Goal: Task Accomplishment & Management: Manage account settings

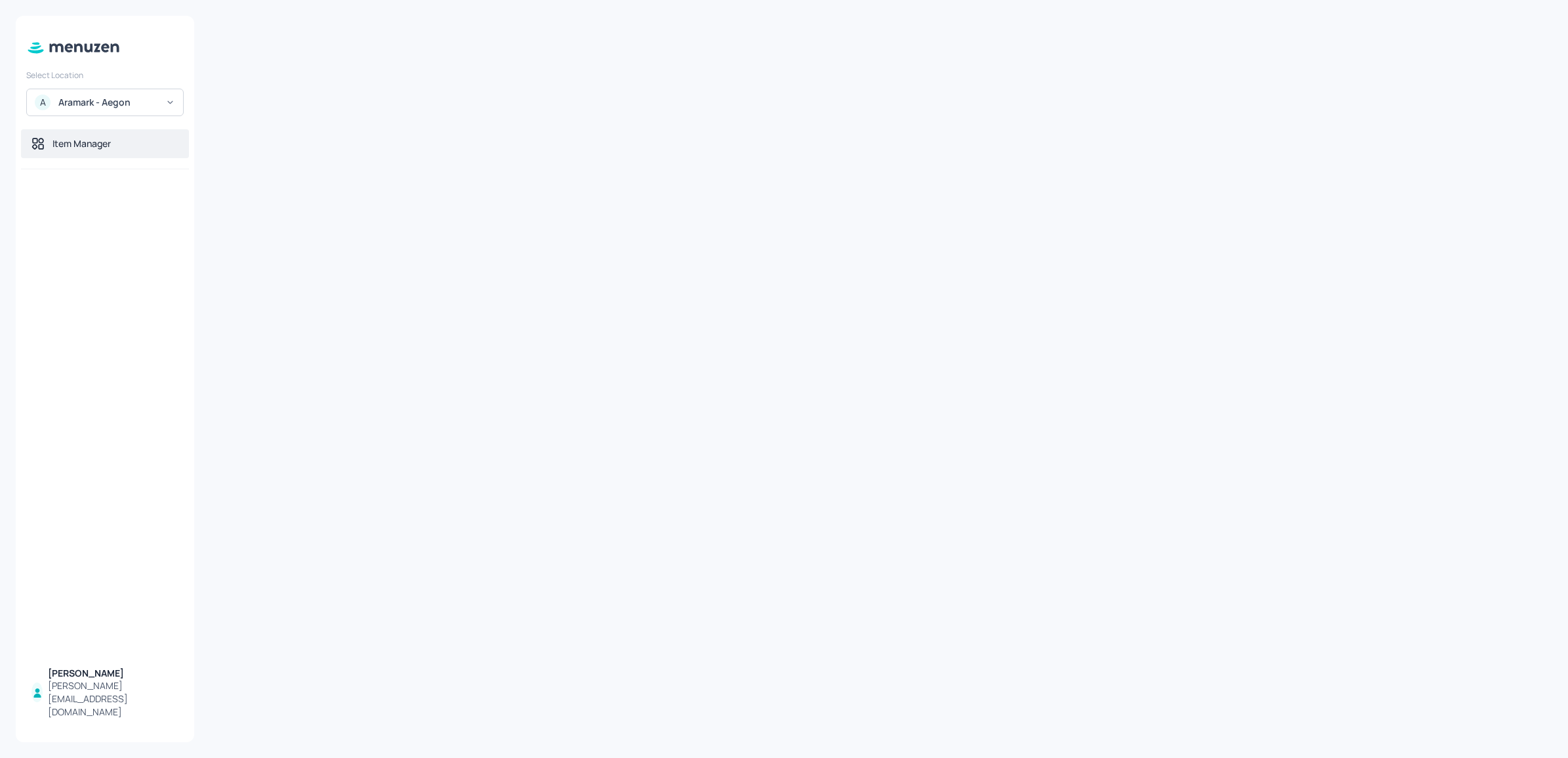
click at [82, 139] on div "Item Manager" at bounding box center [82, 144] width 58 height 13
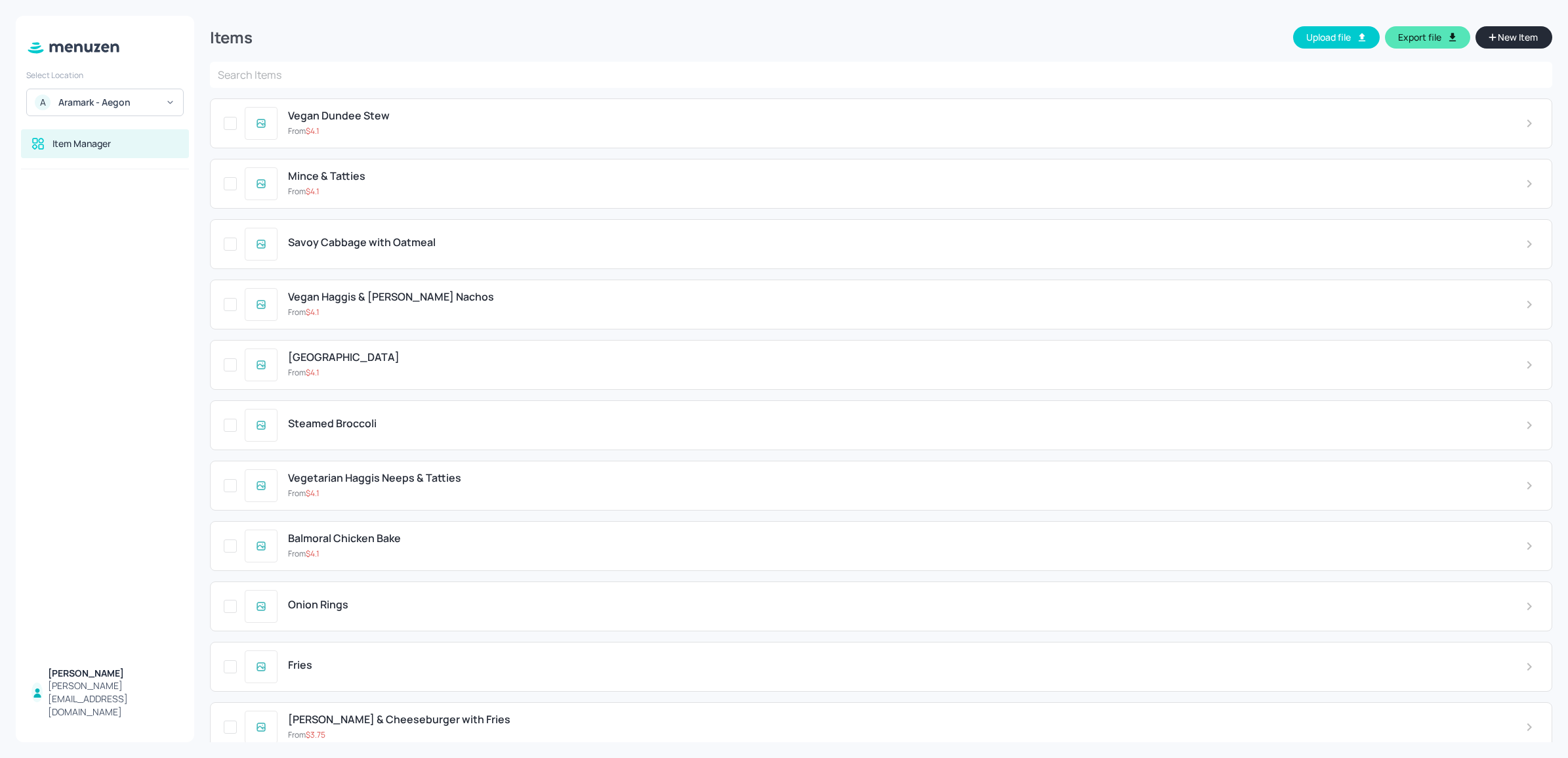
click at [259, 77] on input "text" at bounding box center [881, 75] width 1342 height 26
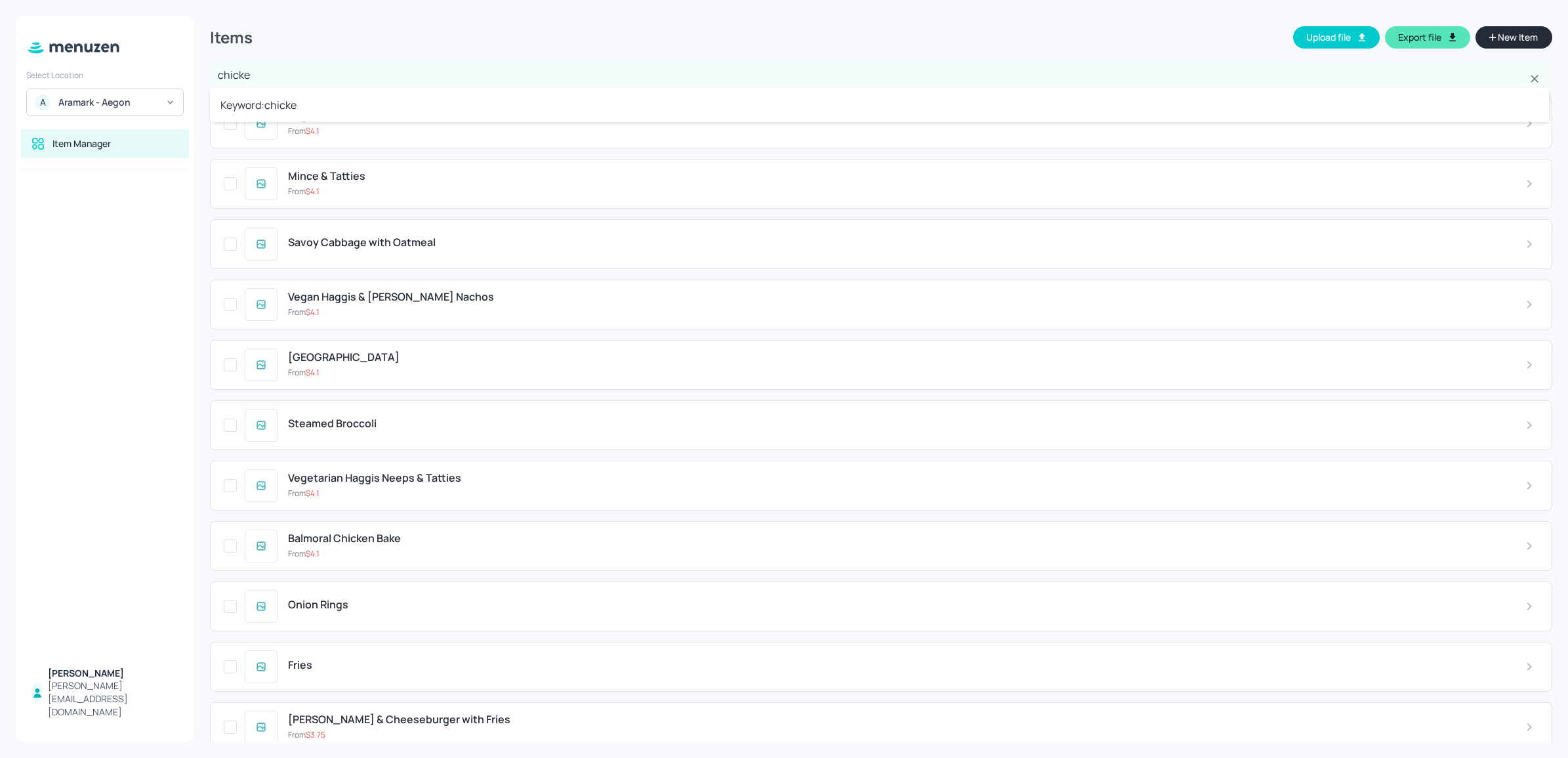
type input "chicken"
click at [263, 100] on li "Keyword: chicken" at bounding box center [879, 105] width 1339 height 23
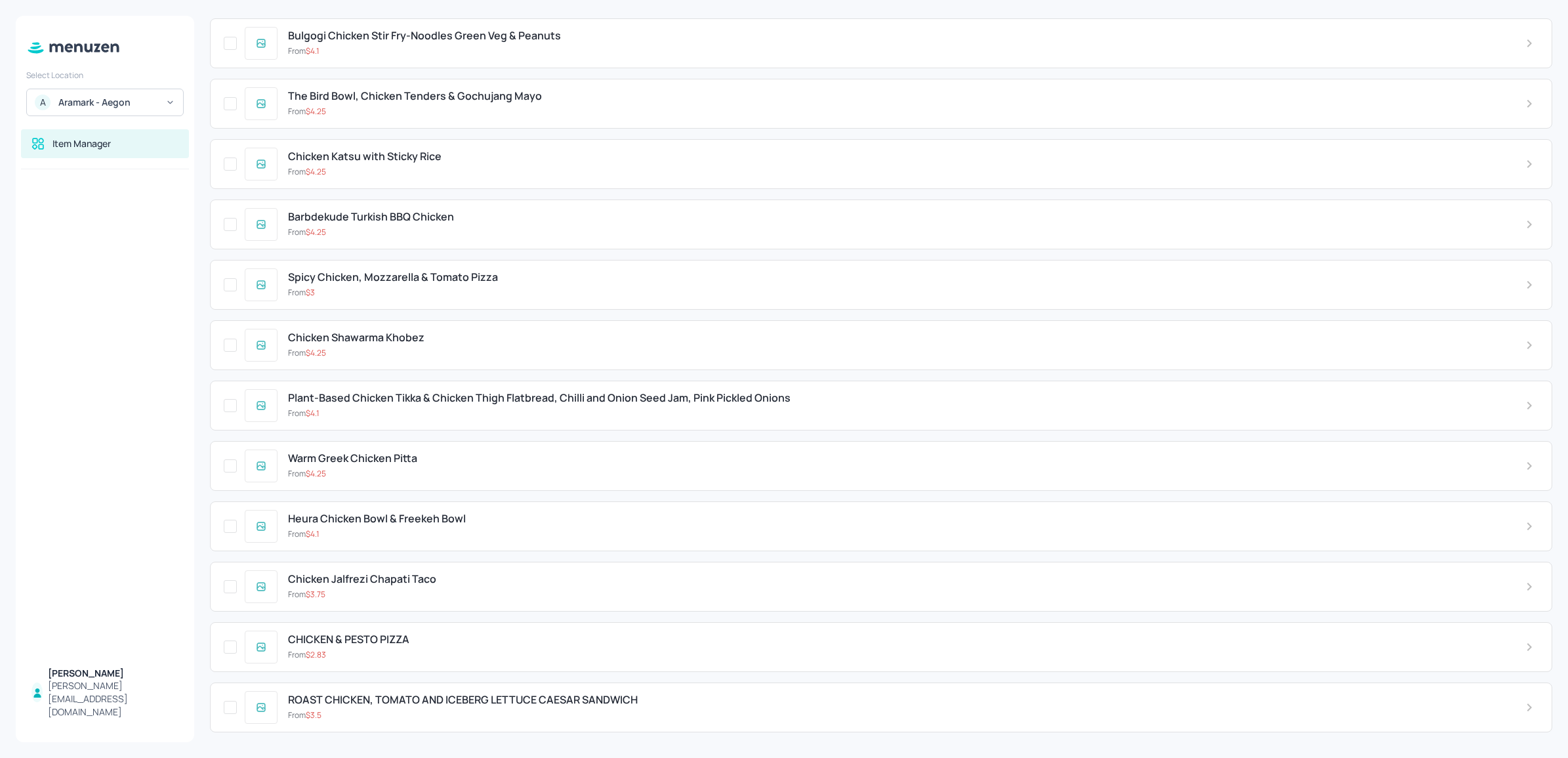
scroll to position [632, 0]
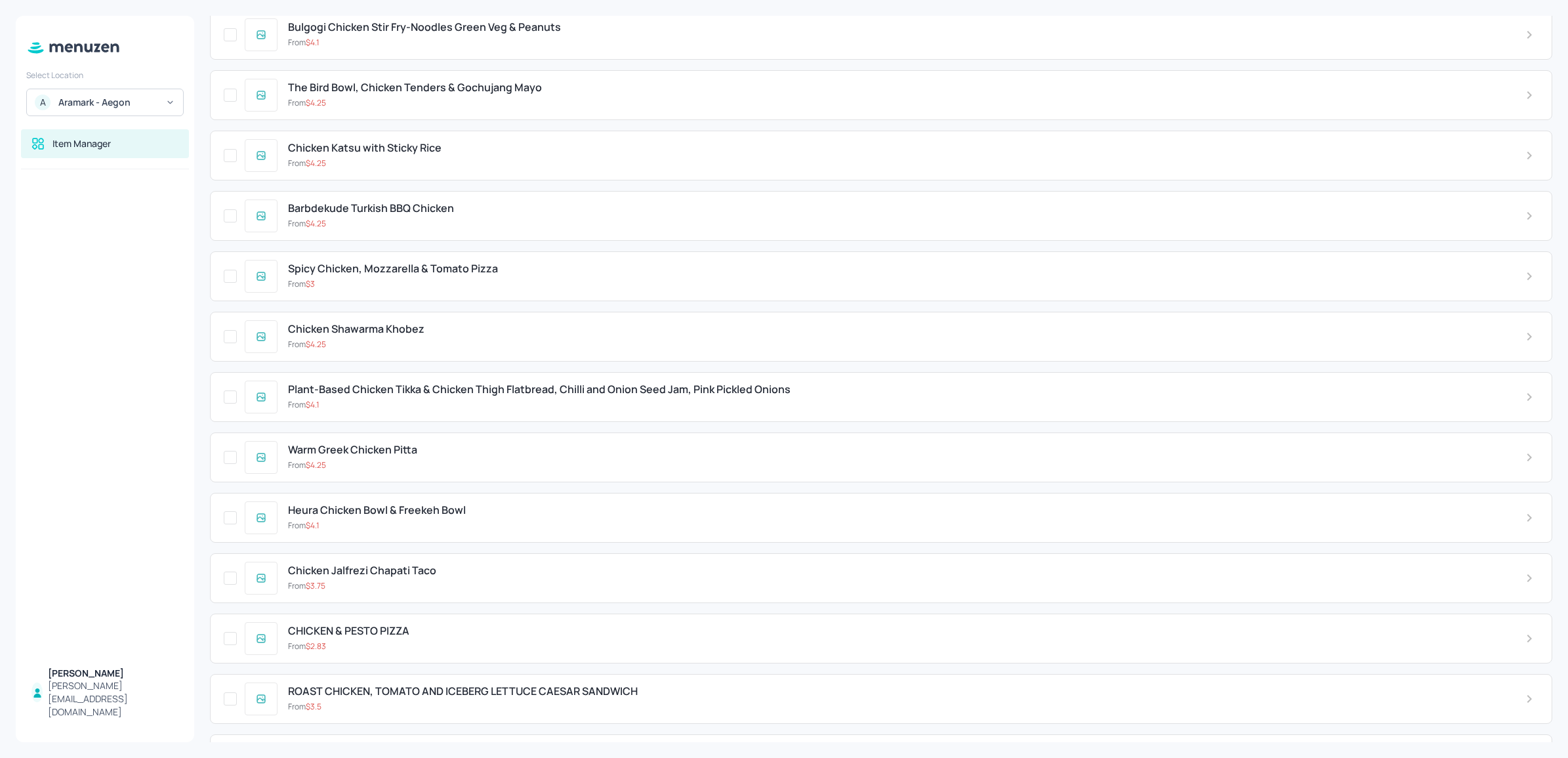
click at [614, 462] on div "Warm Greek Chicken Pitta From $ 4.25" at bounding box center [895, 457] width 1237 height 27
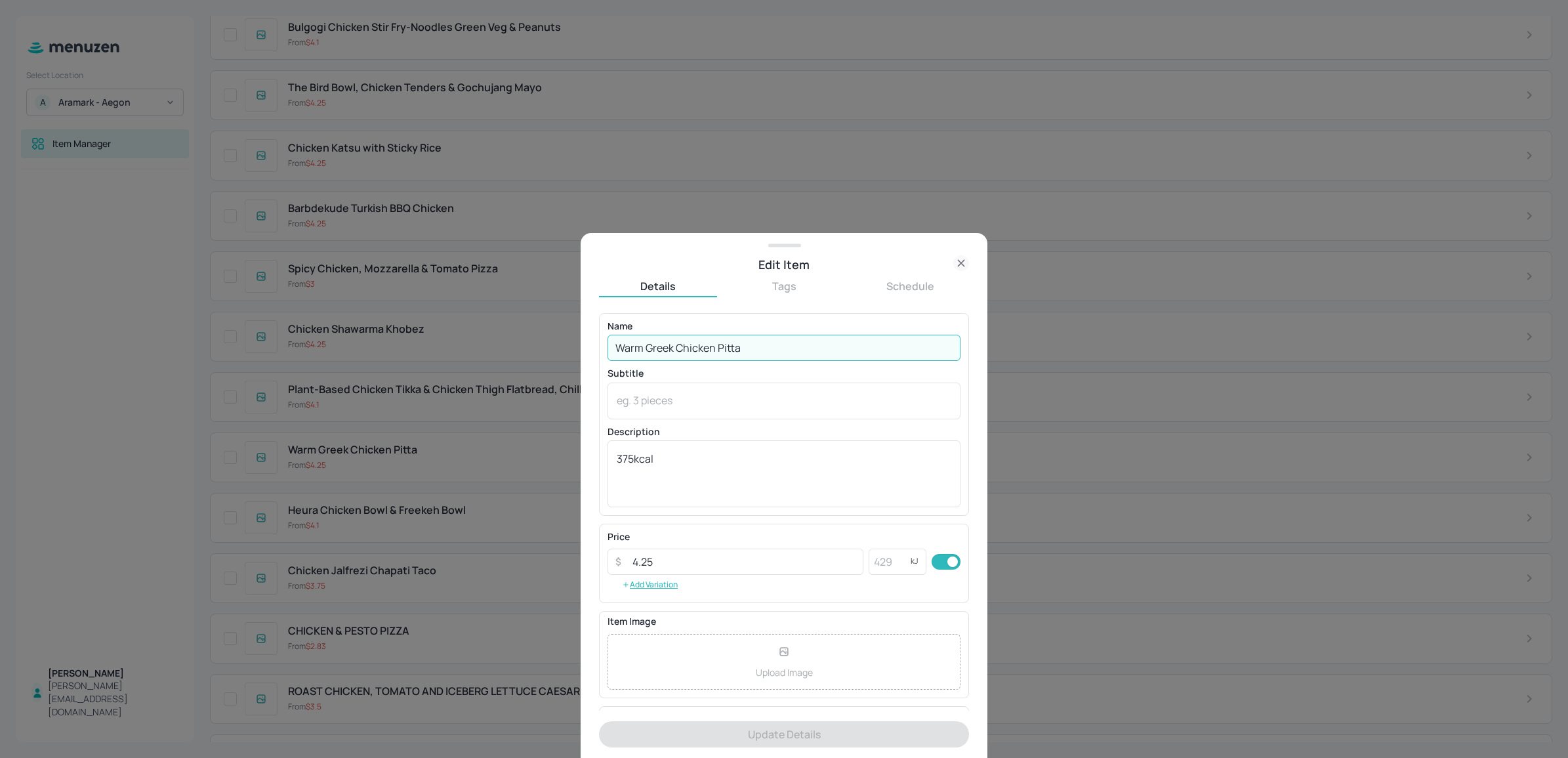
drag, startPoint x: 677, startPoint y: 349, endPoint x: 717, endPoint y: 342, distance: 40.6
click at [717, 342] on input "Warm Greek Chicken Pitta" at bounding box center [783, 347] width 353 height 26
click at [959, 260] on icon at bounding box center [960, 262] width 6 height 6
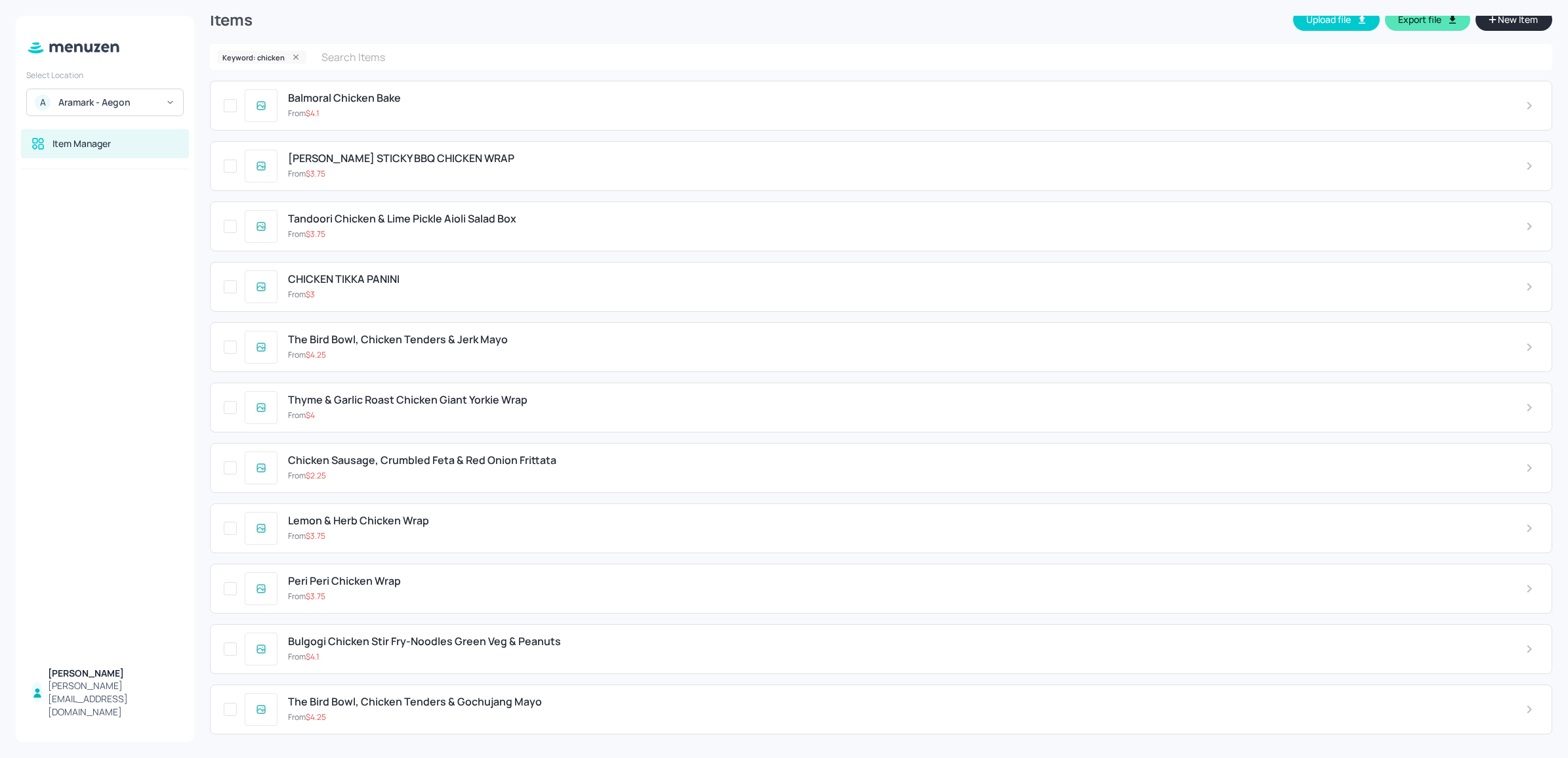
scroll to position [0, 0]
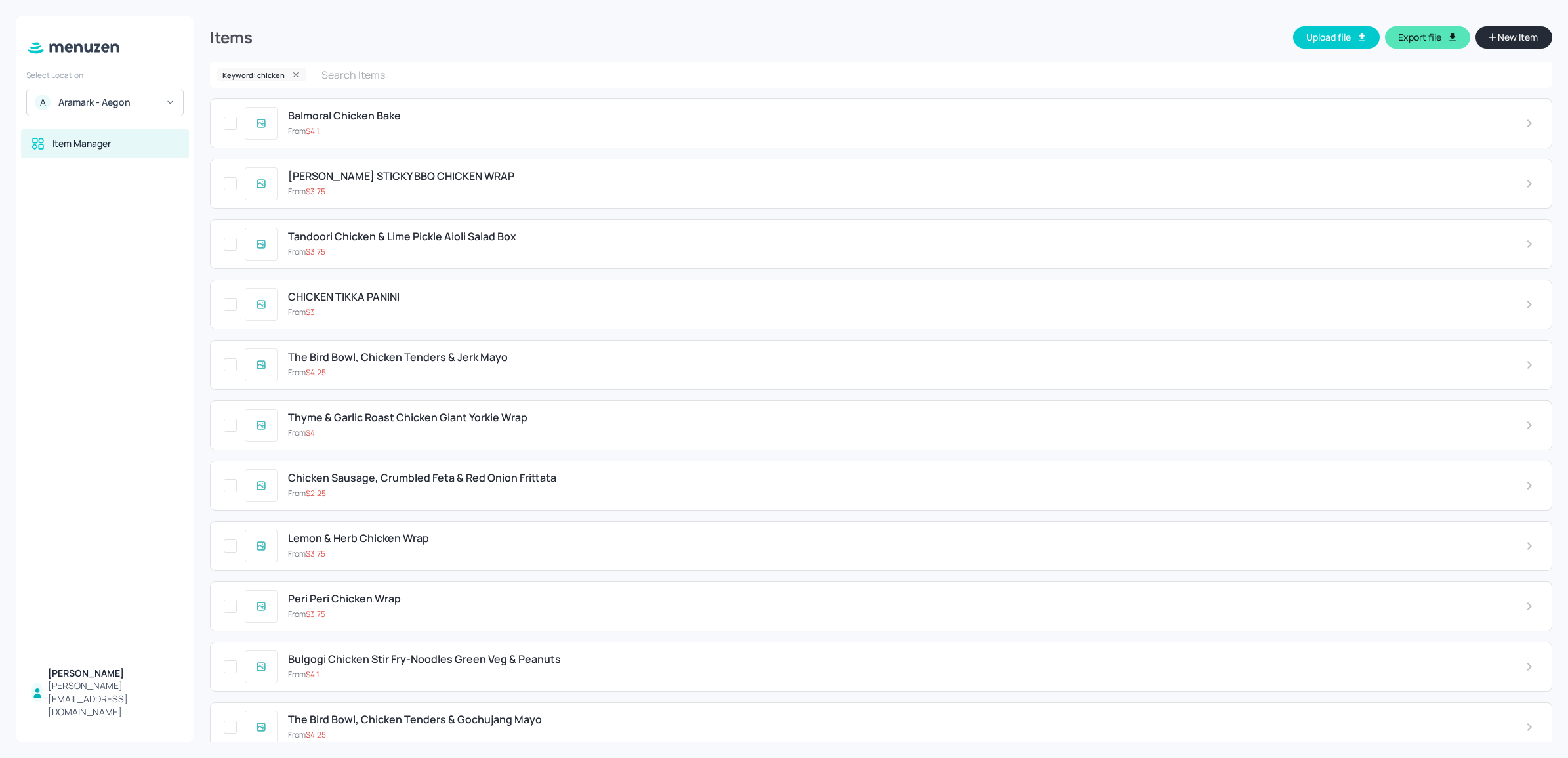
click at [1552, 208] on div "Items Upload file Export file New Item Keyword: chicken ​ Balmoral Chicken Bake…" at bounding box center [881, 379] width 1373 height 758
click at [490, 70] on input "text" at bounding box center [919, 75] width 1213 height 26
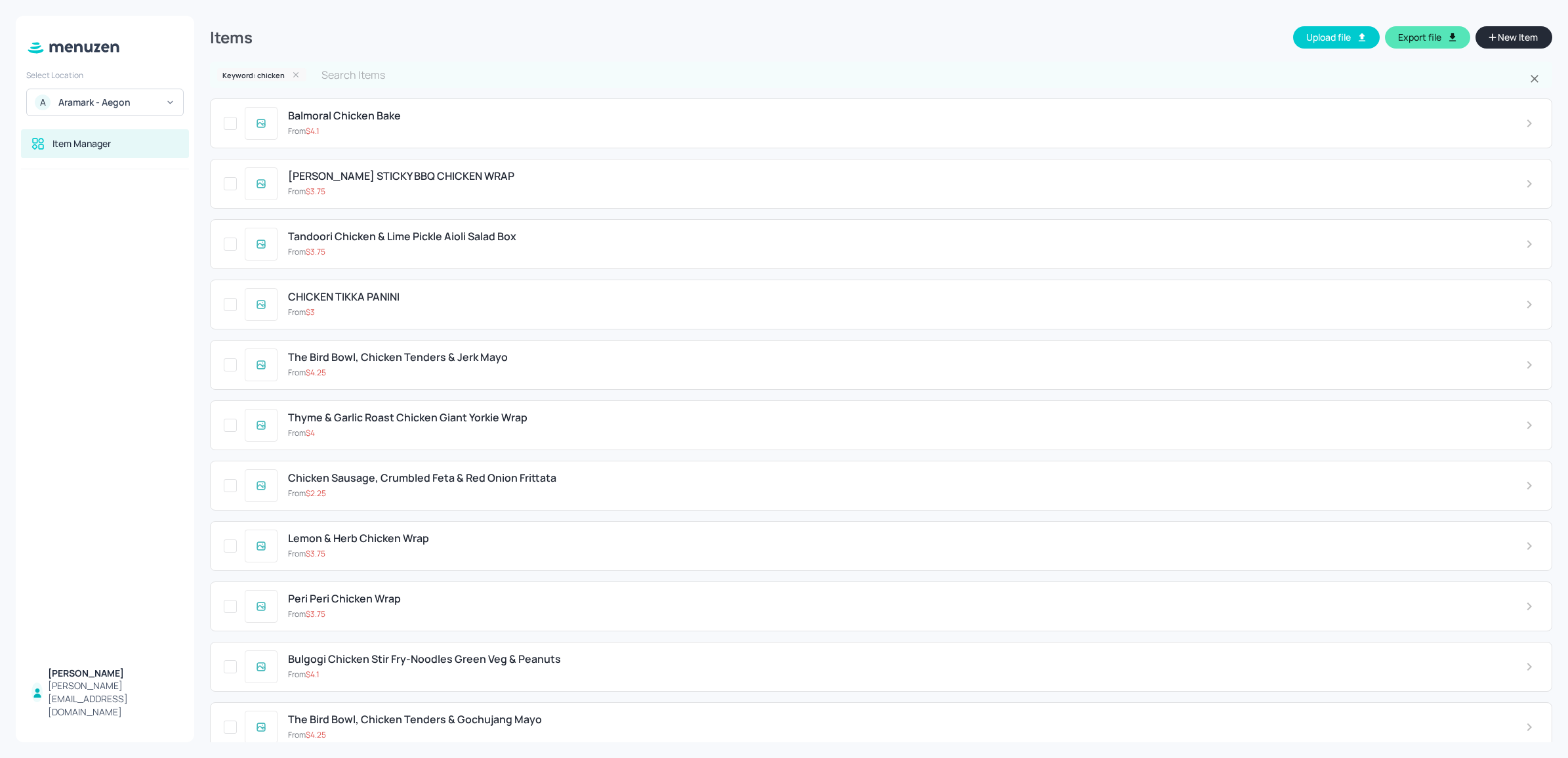
click at [293, 70] on icon at bounding box center [296, 75] width 9 height 9
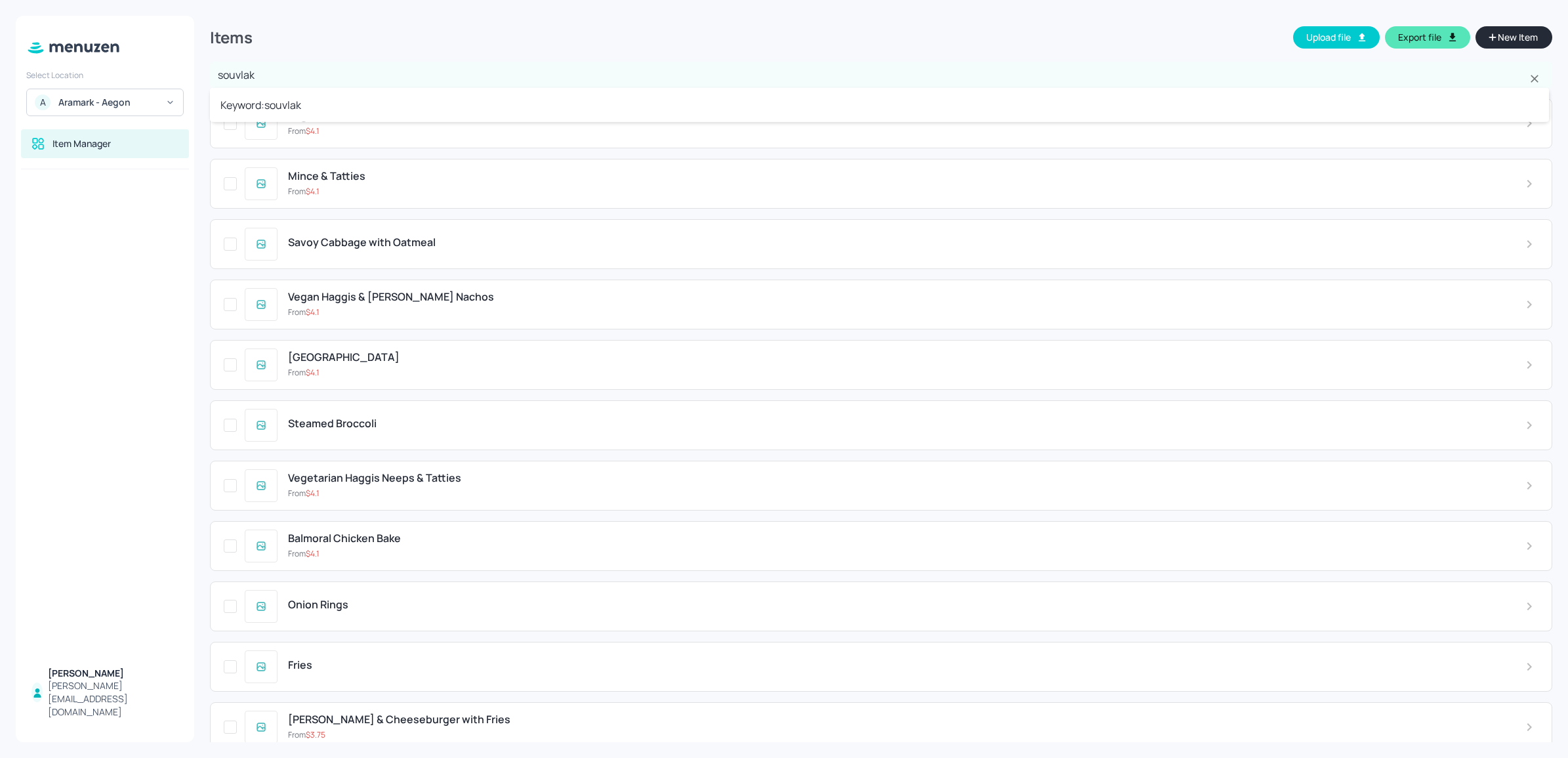
type input "souvlaki"
click at [296, 94] on li "Keyword: souvlaki" at bounding box center [879, 105] width 1339 height 23
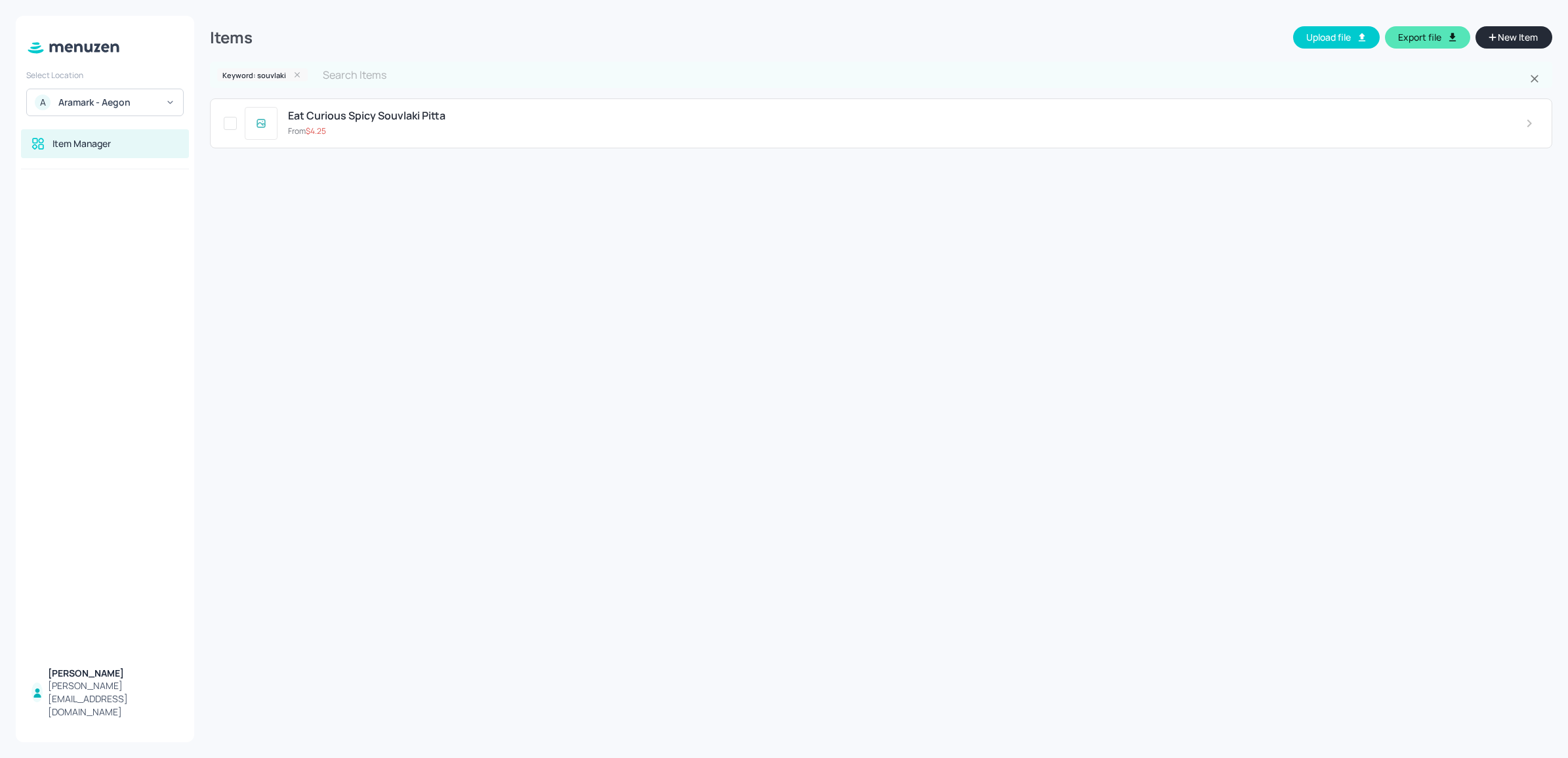
click at [296, 78] on icon at bounding box center [297, 75] width 9 height 9
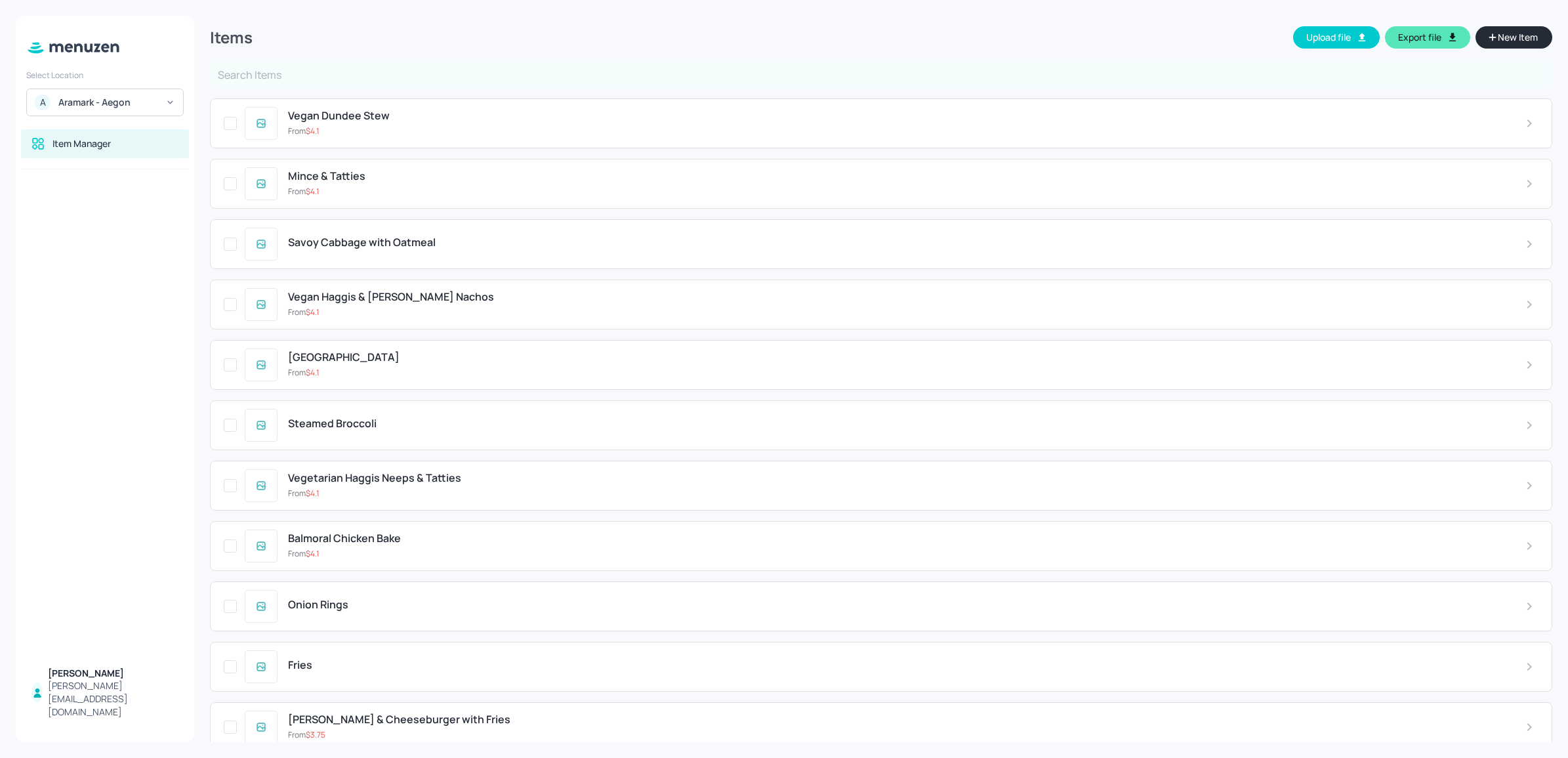
click at [353, 66] on input "text" at bounding box center [881, 75] width 1342 height 26
type input "greek"
click at [353, 66] on input "text" at bounding box center [881, 75] width 1342 height 26
type input "greek"
click at [342, 107] on li "Keyword: greek" at bounding box center [879, 105] width 1339 height 23
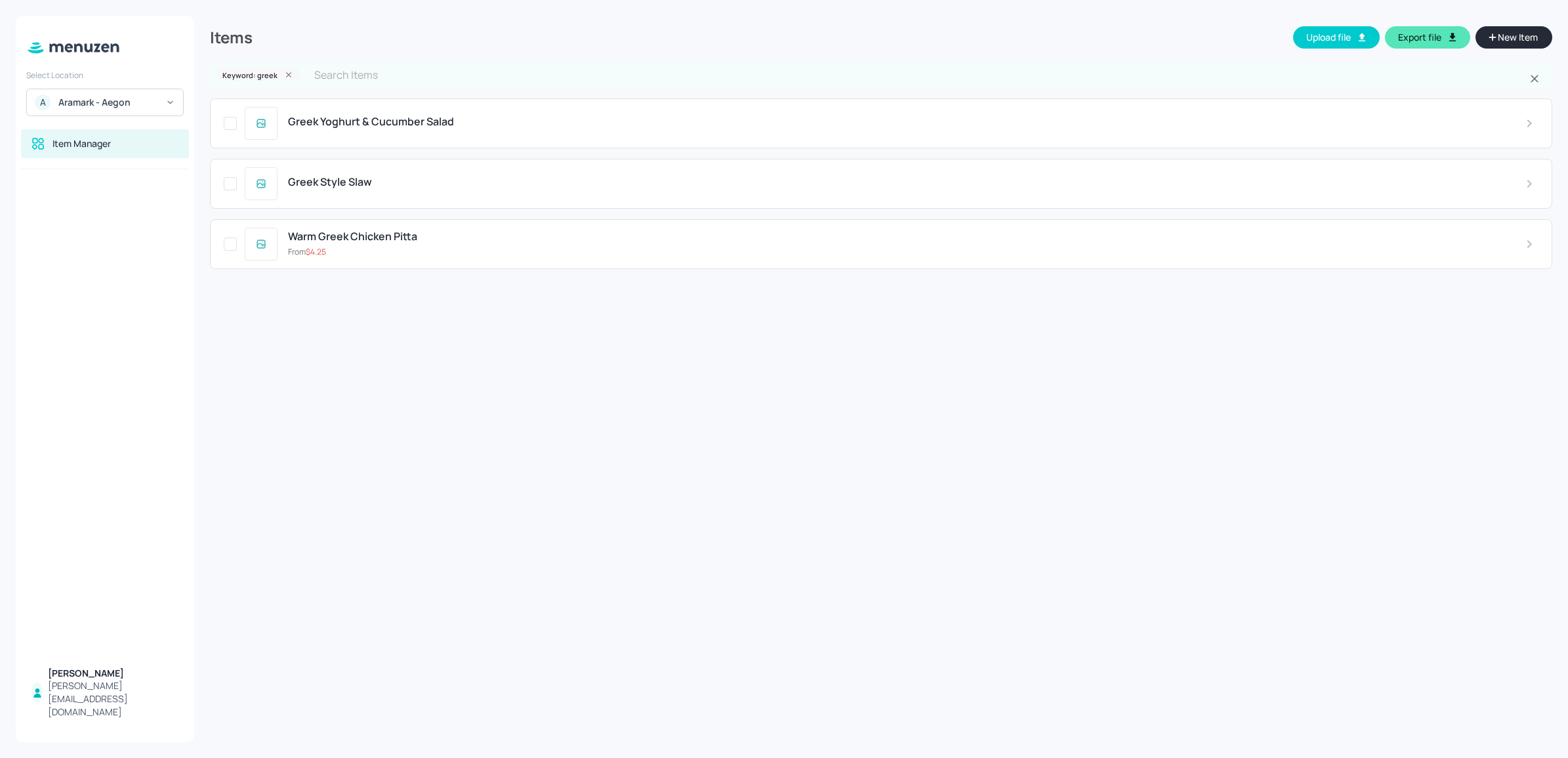
click at [368, 238] on span "Warm Greek Chicken Pitta" at bounding box center [352, 235] width 129 height 12
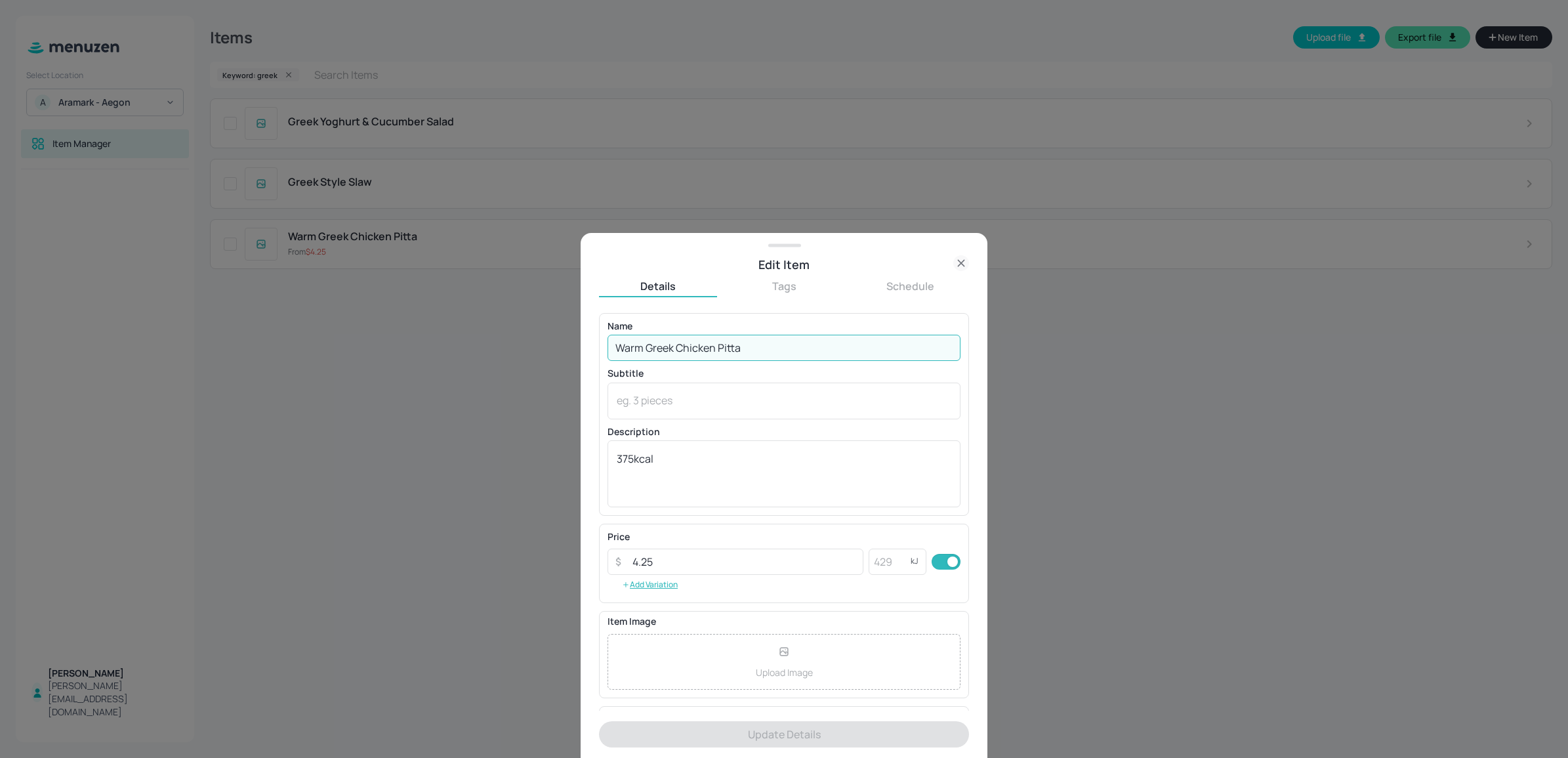
click at [641, 356] on input "Warm Greek Chicken Pitta" at bounding box center [783, 347] width 353 height 26
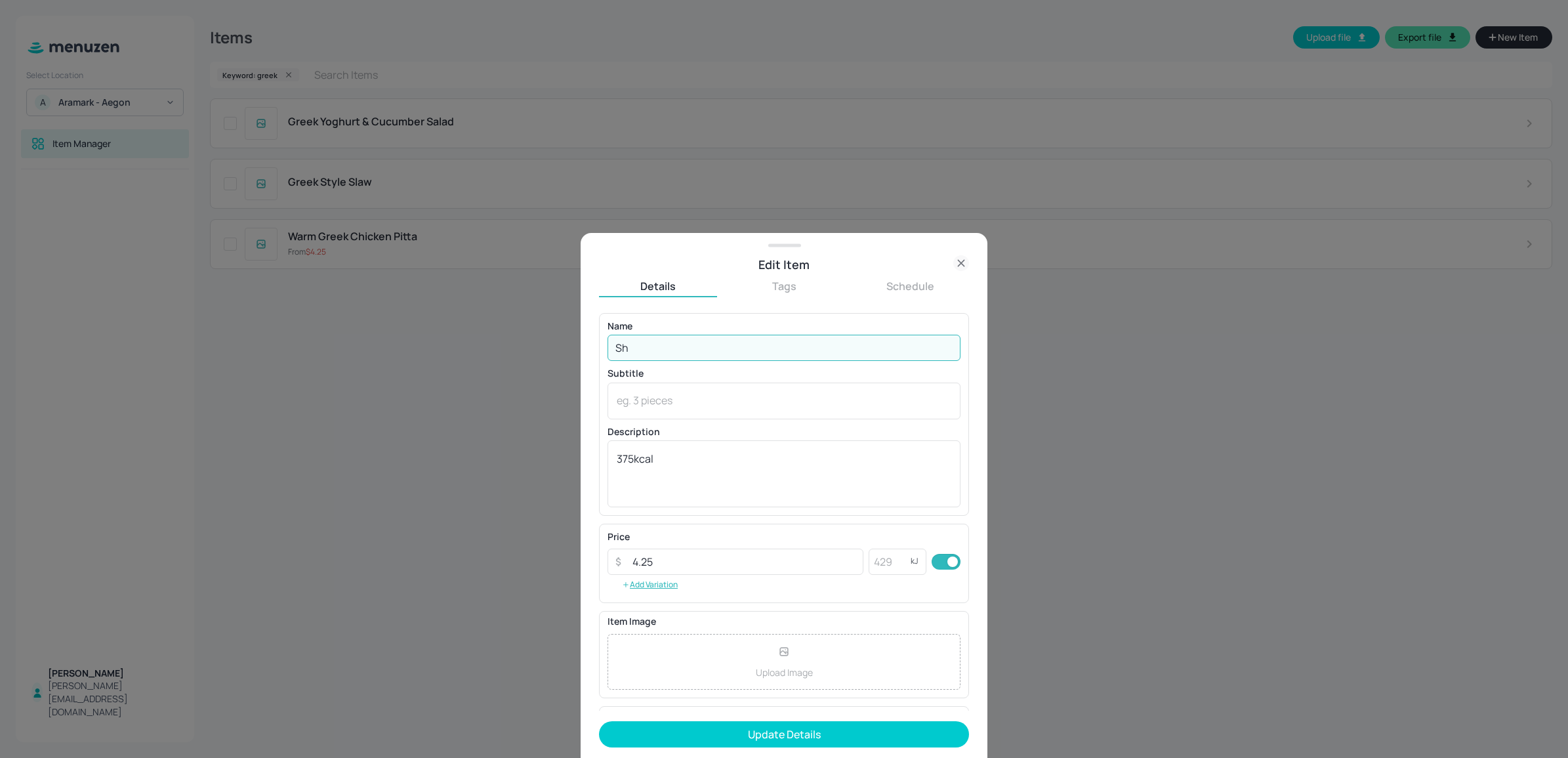
type input "S"
type input "Pork Souvlaki"
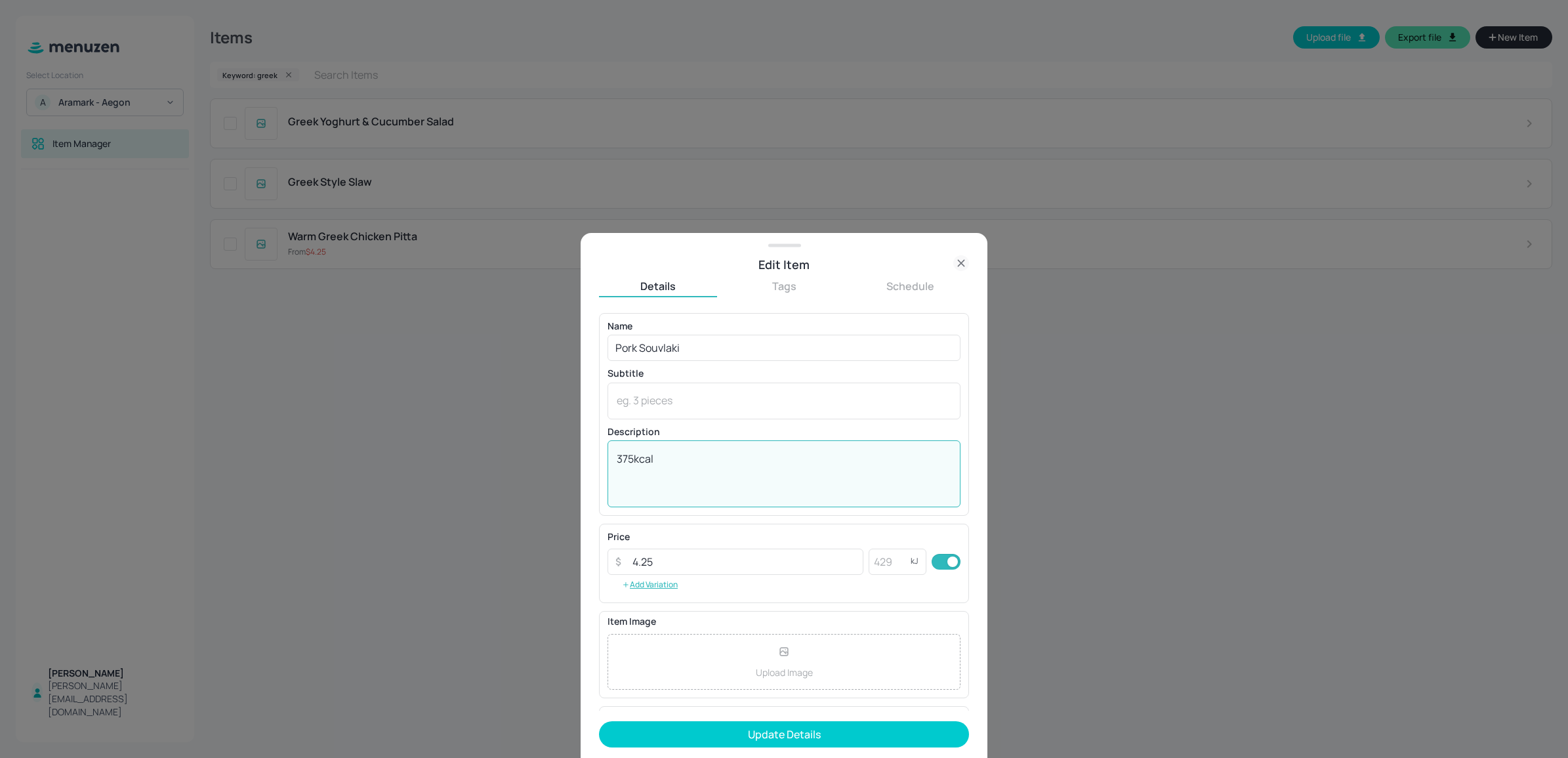
drag, startPoint x: 633, startPoint y: 460, endPoint x: 605, endPoint y: 457, distance: 28.2
click at [605, 457] on div "Name Pork Souvlaki ​ Subtitle x ​ Description 375kcal x ​" at bounding box center [783, 414] width 370 height 203
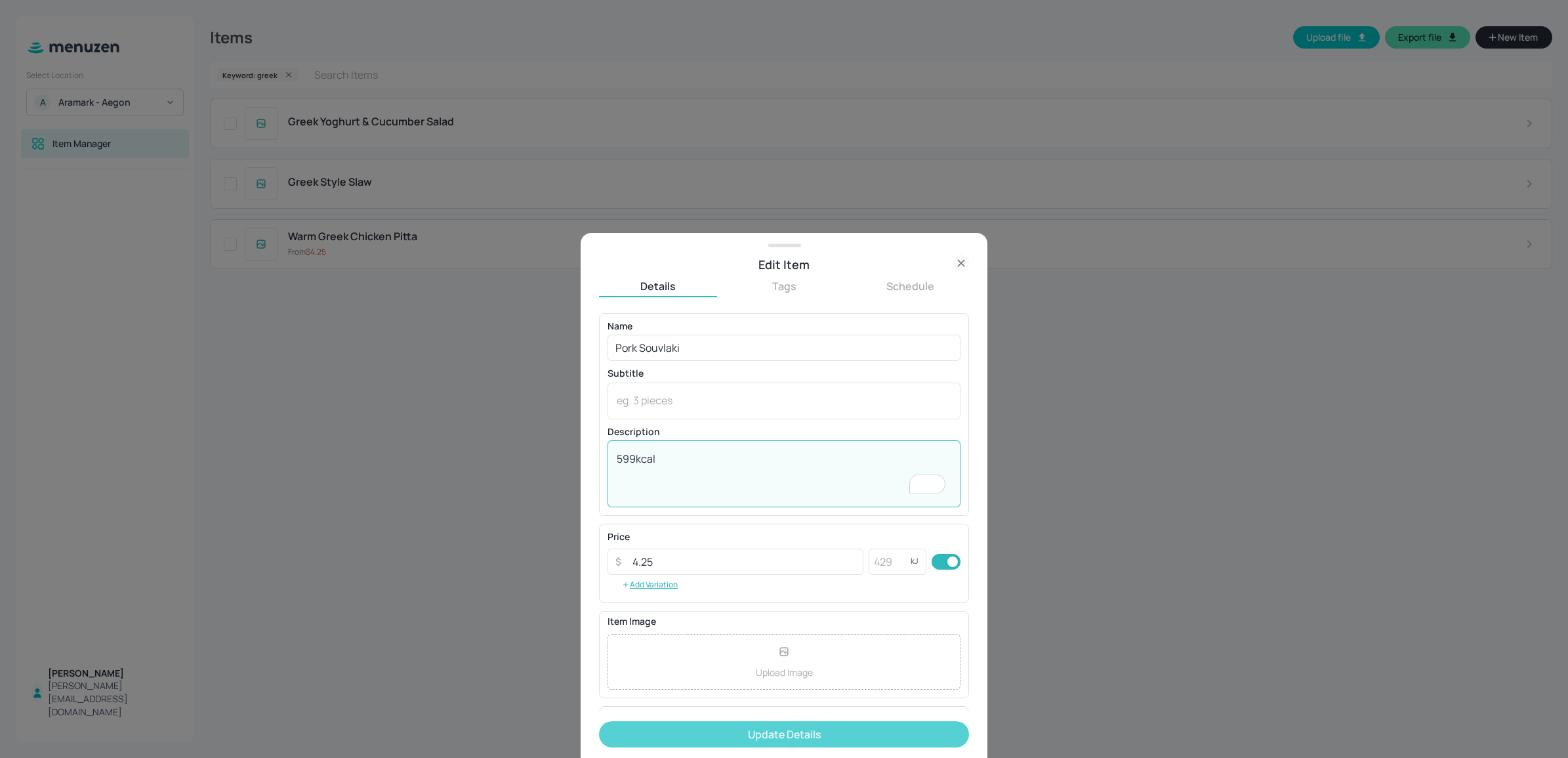
type textarea "599kcal"
click at [729, 733] on button "Update Details" at bounding box center [783, 734] width 370 height 26
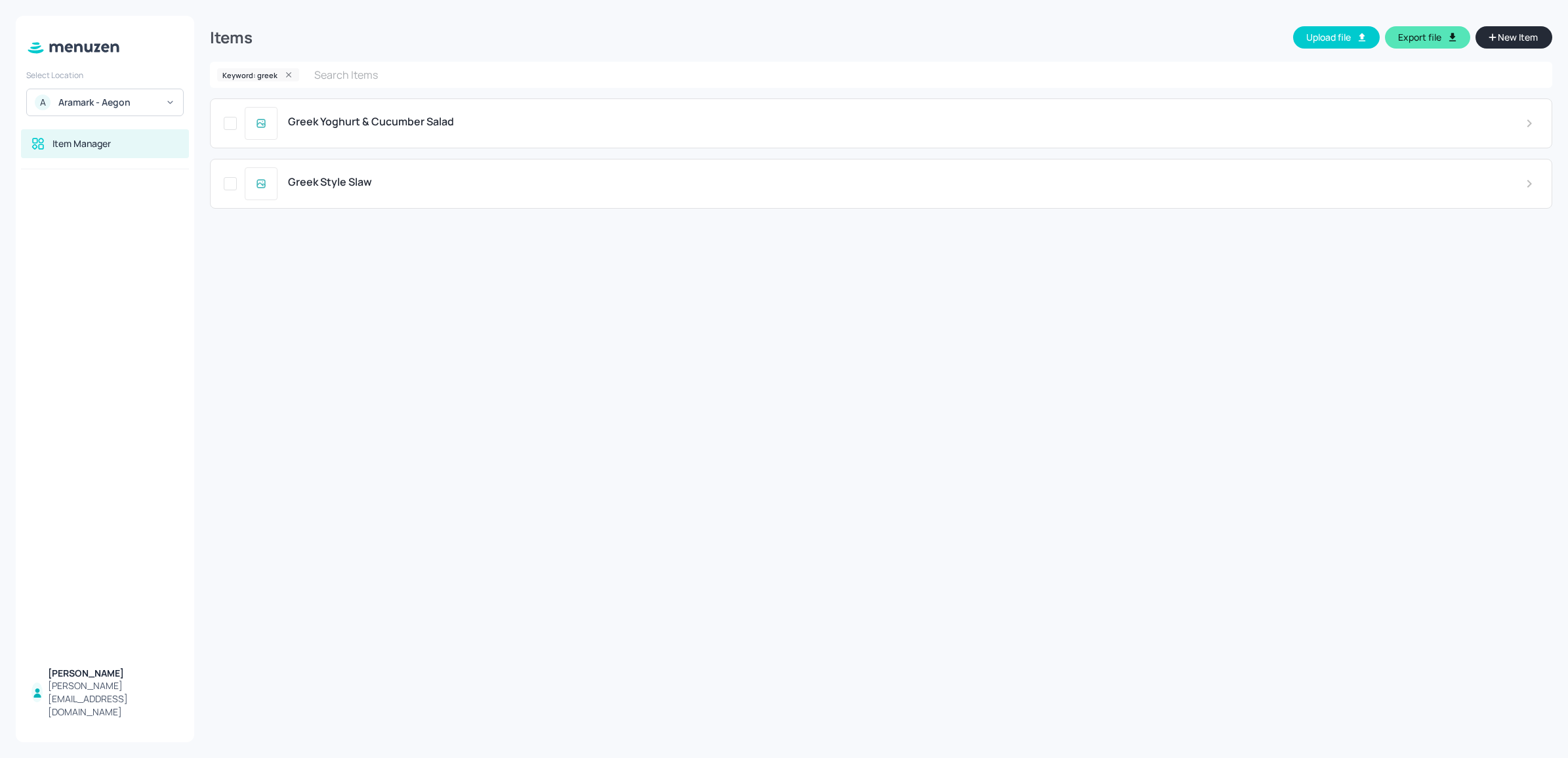
click at [787, 183] on div "Greek Style Slaw" at bounding box center [896, 182] width 1216 height 12
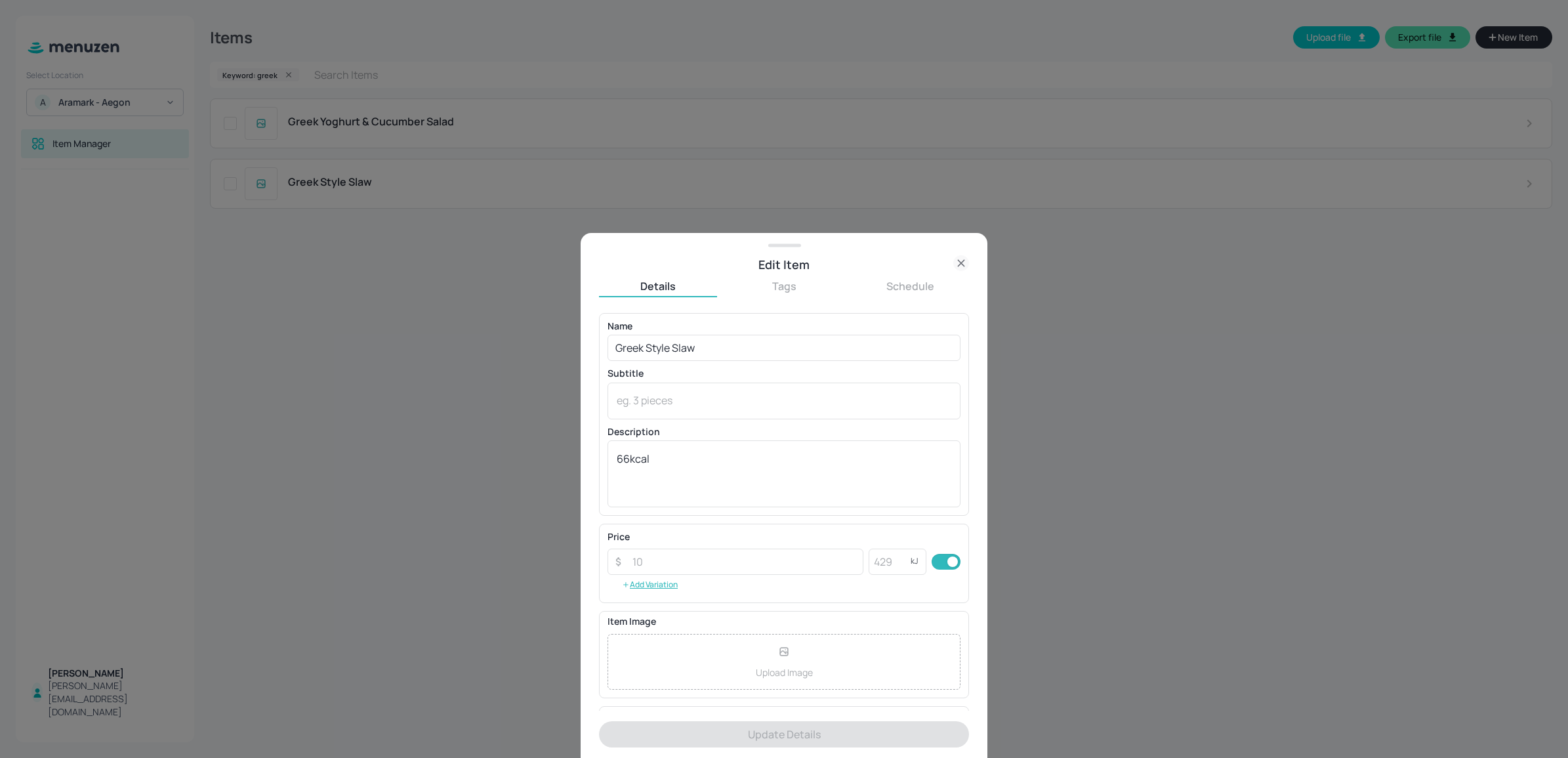
click at [900, 291] on button "Schedule" at bounding box center [909, 286] width 118 height 15
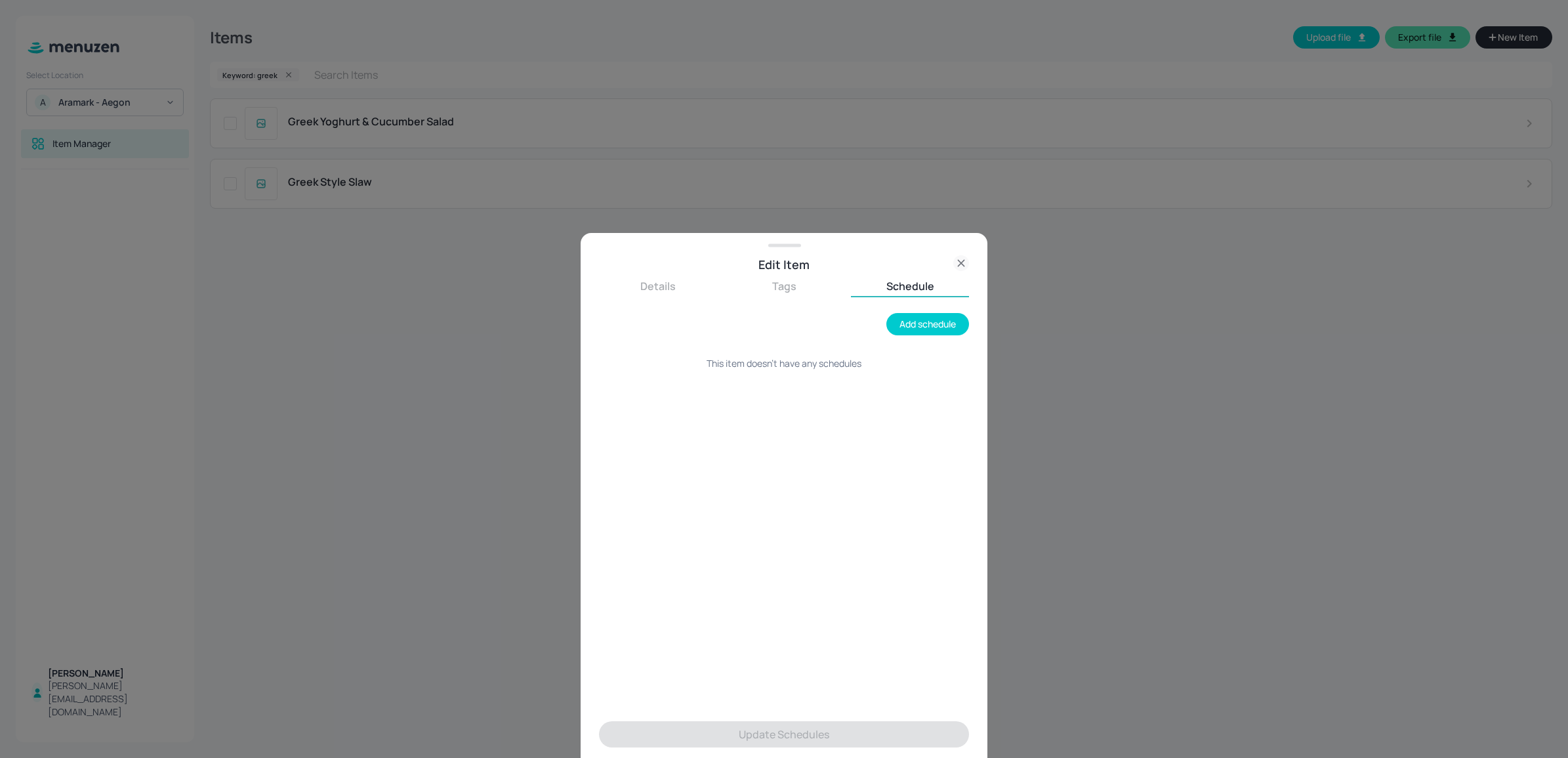
click at [839, 289] on button "Tags" at bounding box center [783, 286] width 118 height 15
click at [424, 112] on div at bounding box center [784, 379] width 1568 height 758
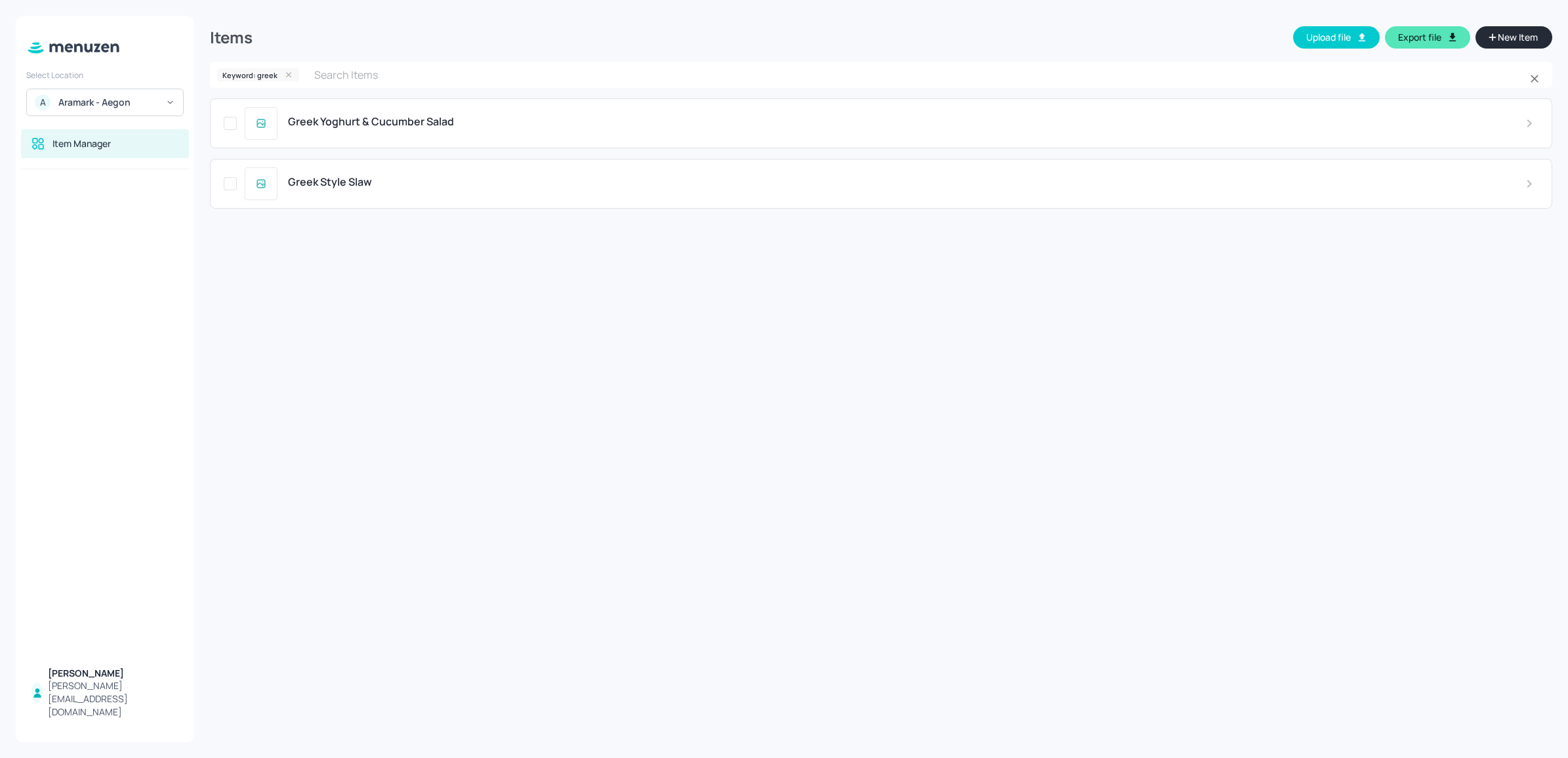
click at [289, 73] on icon at bounding box center [289, 75] width 9 height 9
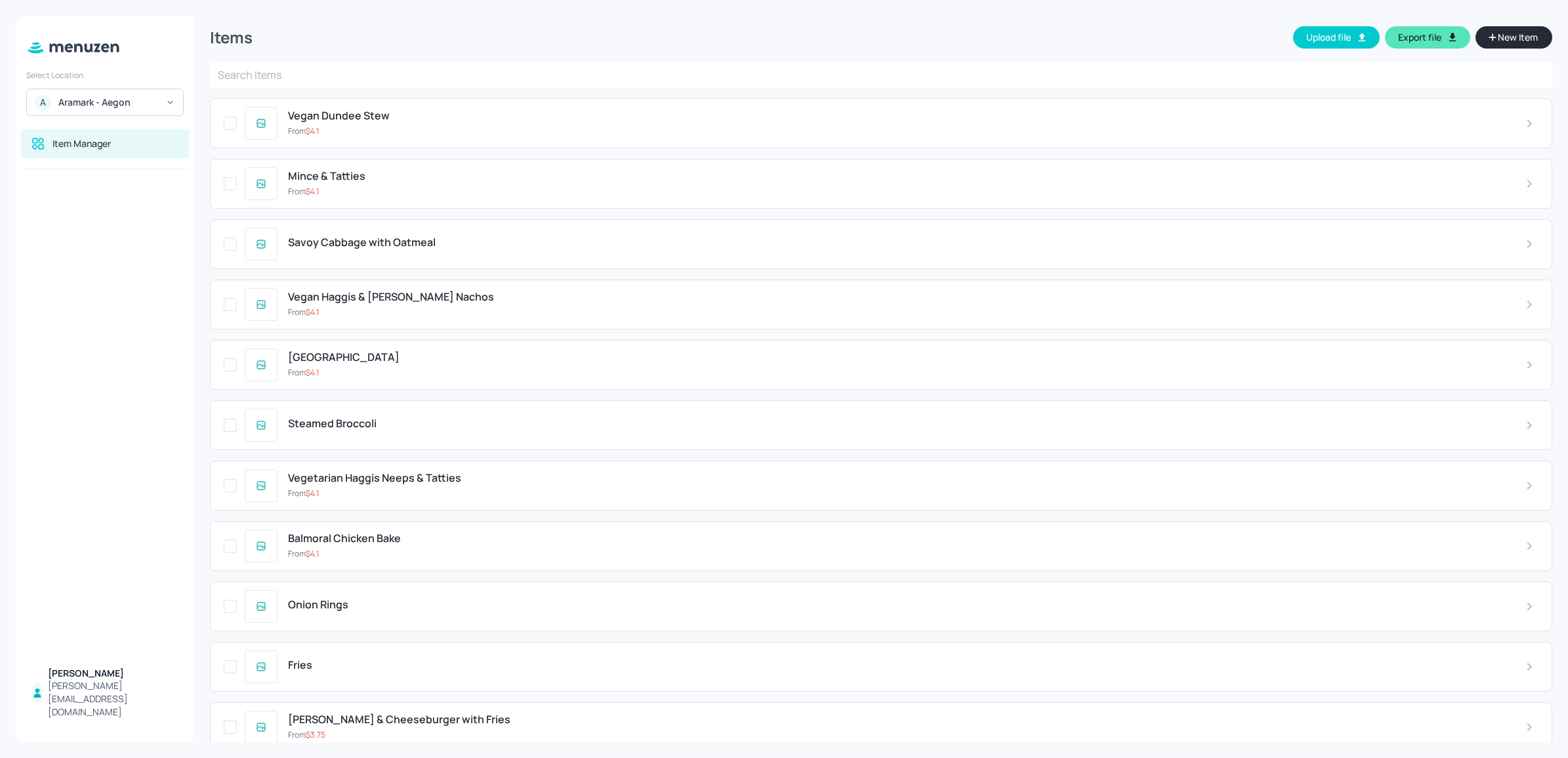
click at [311, 120] on span "Vegan Dundee Stew" at bounding box center [339, 115] width 102 height 12
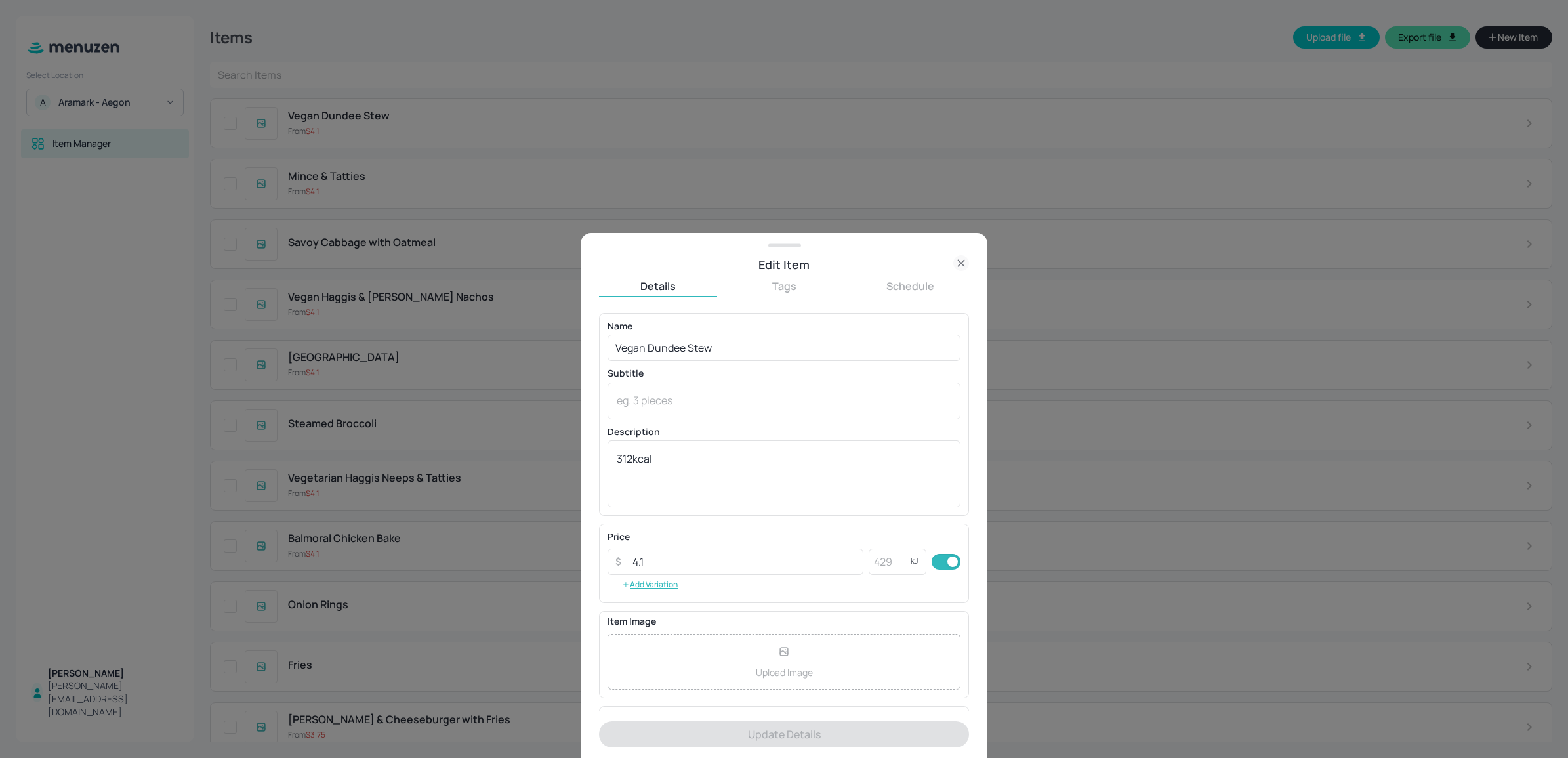
click at [886, 280] on button "Schedule" at bounding box center [909, 286] width 118 height 15
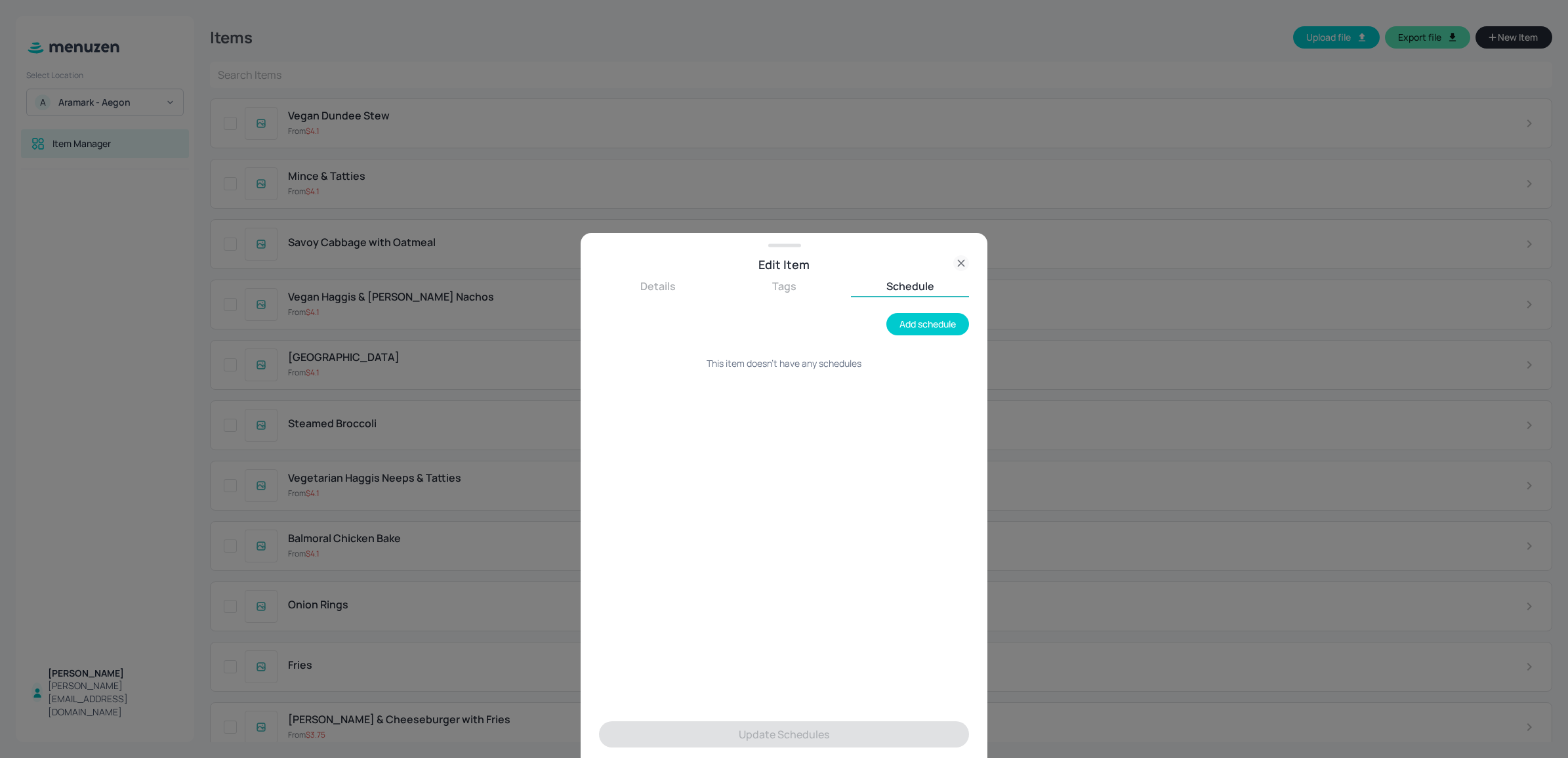
click at [775, 285] on button "Tags" at bounding box center [783, 286] width 118 height 15
click at [662, 287] on button "Details" at bounding box center [657, 286] width 118 height 15
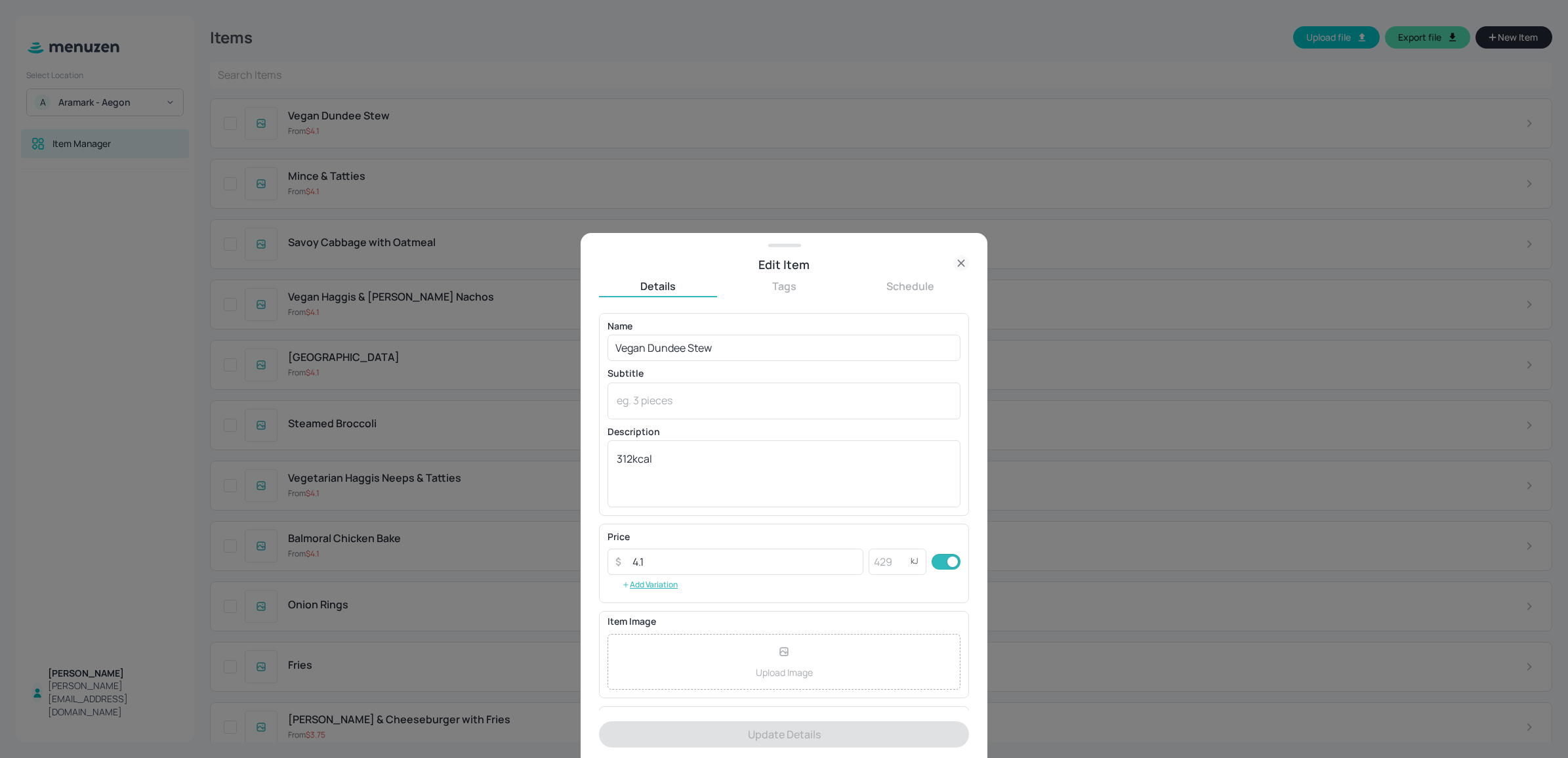
click at [80, 203] on div at bounding box center [784, 379] width 1568 height 758
